Goal: Information Seeking & Learning: Learn about a topic

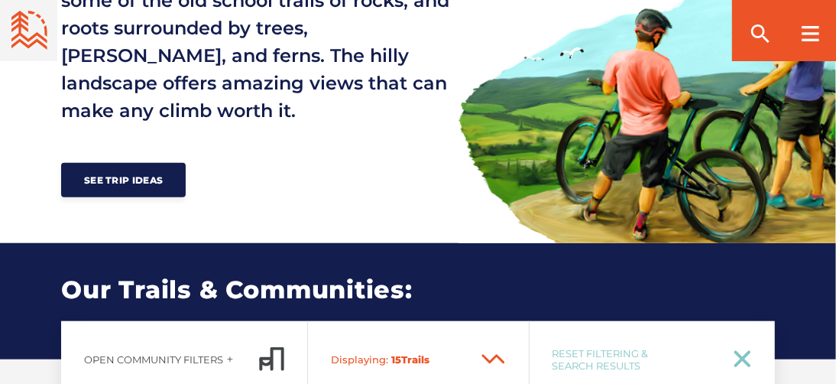
scroll to position [841, 0]
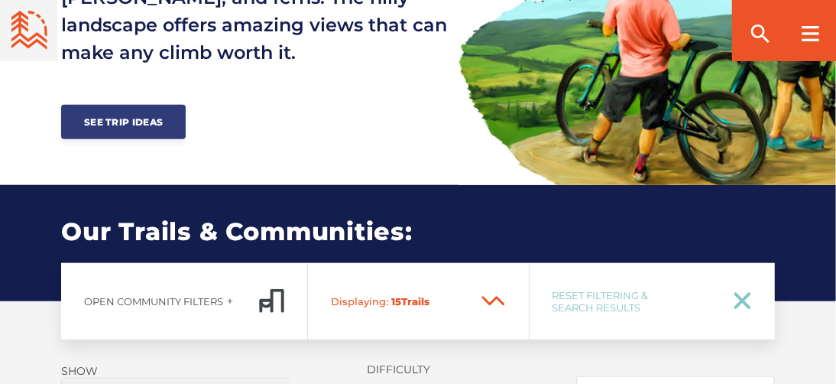
click at [156, 105] on link "See Trip Ideas" at bounding box center [123, 122] width 125 height 34
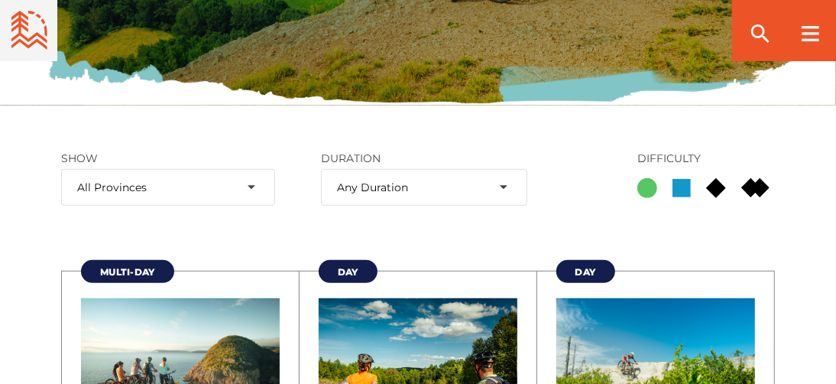
scroll to position [458, 0]
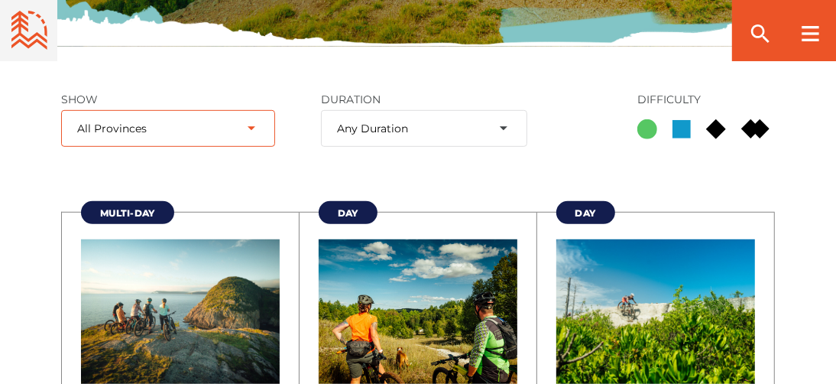
click at [252, 127] on select "All Provinces New Brunswick Newfoundland and Labrador Nova Scotia Prince Edward…" at bounding box center [168, 128] width 214 height 37
select select "29"
click at [61, 110] on select "All Provinces New Brunswick Newfoundland and Labrador Nova Scotia Prince Edward…" at bounding box center [168, 128] width 214 height 37
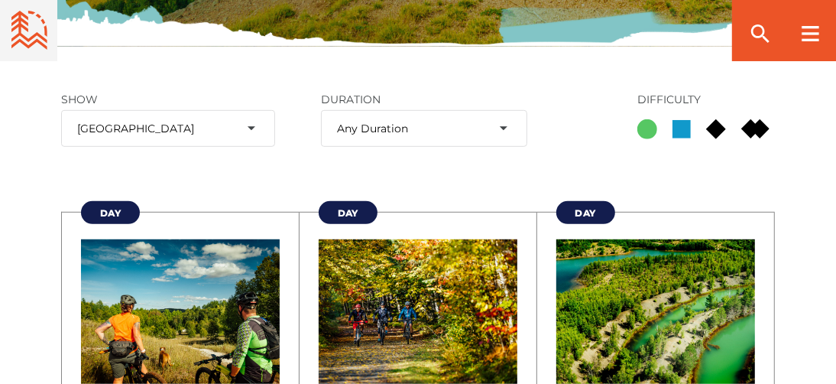
click at [646, 129] on ellipse at bounding box center [648, 129] width 20 height 20
click at [638, 129] on input "Green Circle" at bounding box center [638, 129] width 0 height 0
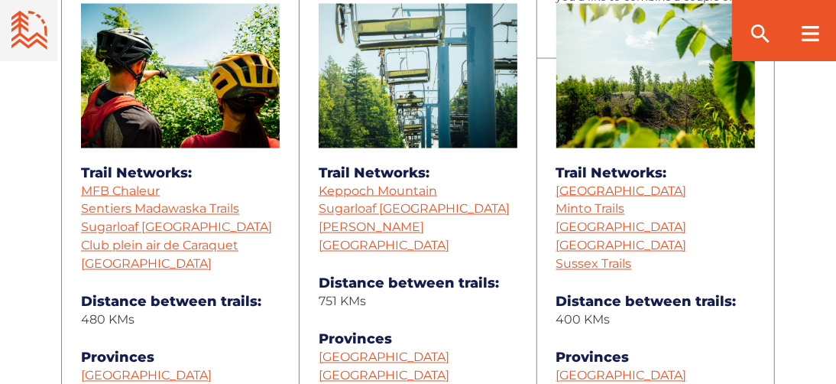
scroll to position [1452, 0]
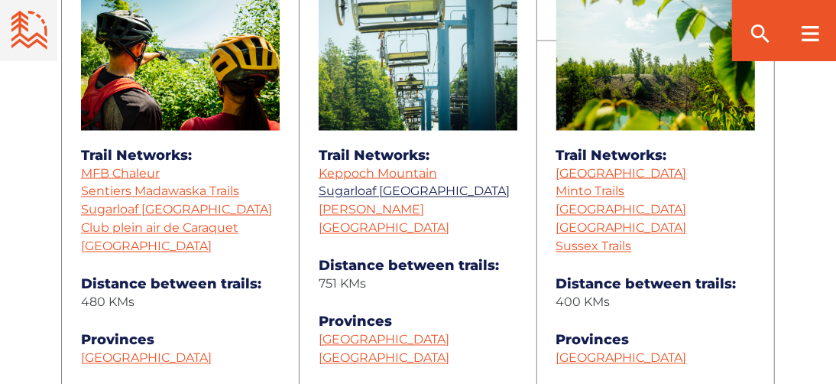
click at [390, 189] on link "Sugarloaf [GEOGRAPHIC_DATA]" at bounding box center [414, 191] width 191 height 15
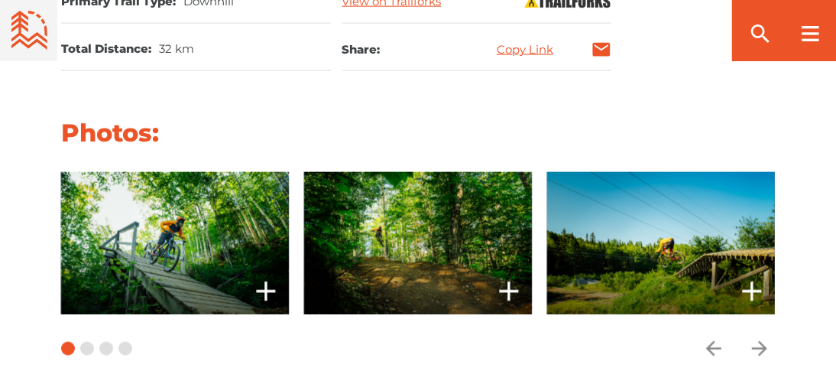
scroll to position [1375, 0]
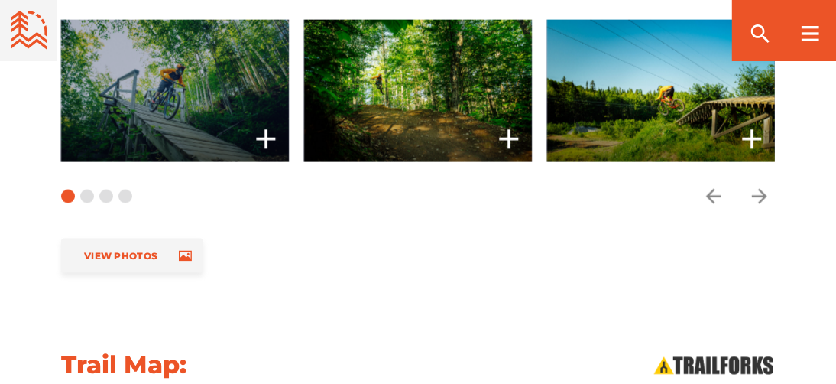
click at [269, 133] on icon "add" at bounding box center [266, 139] width 31 height 31
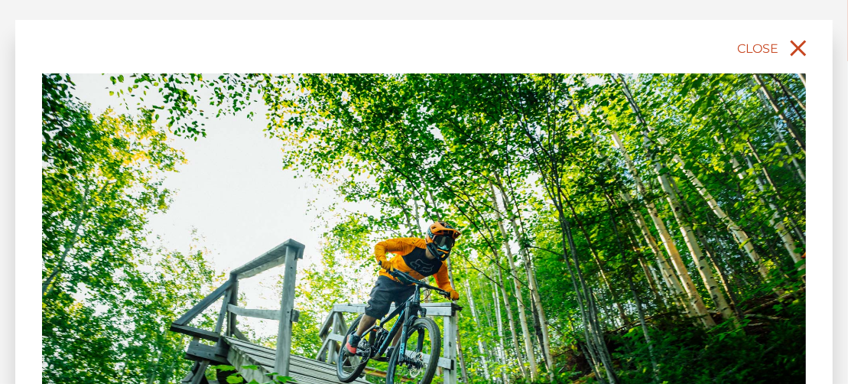
click at [800, 48] on icon "close" at bounding box center [798, 49] width 16 height 16
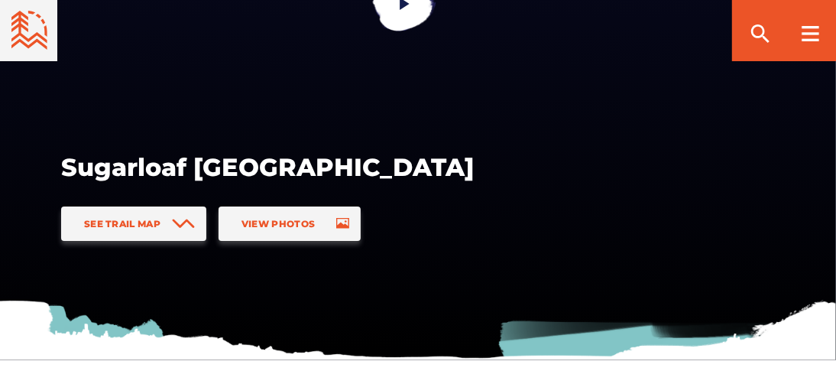
scroll to position [105, 0]
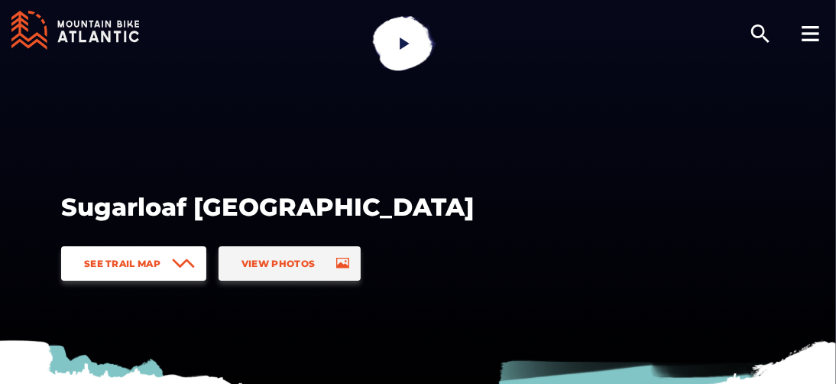
click at [198, 264] on link "See Trail Map" at bounding box center [133, 263] width 145 height 34
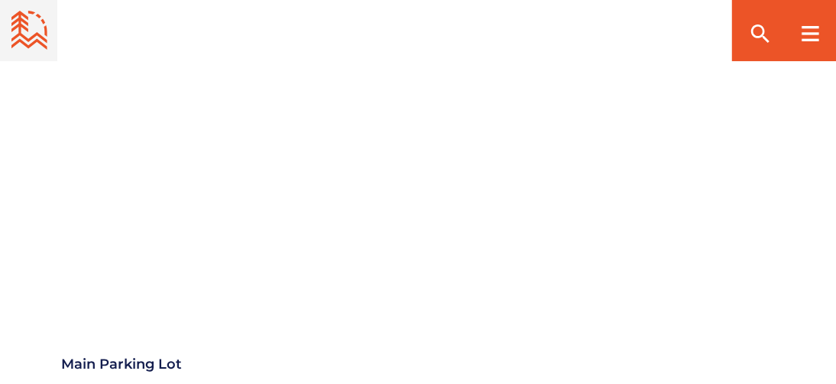
scroll to position [1875, 0]
